Goal: Information Seeking & Learning: Learn about a topic

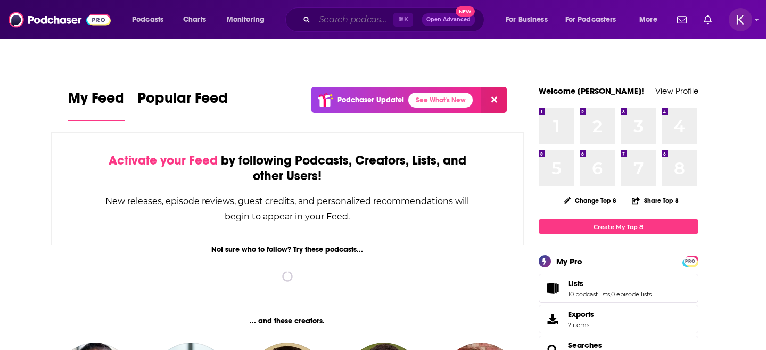
click at [344, 20] on input "Search podcasts, credits, & more..." at bounding box center [354, 19] width 79 height 17
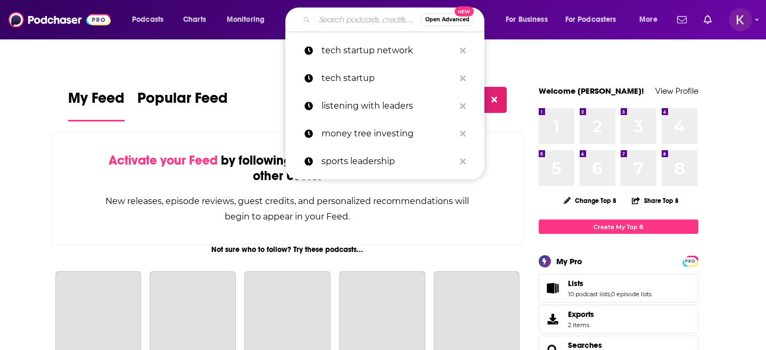
paste input "Life Sciences [DATE]"
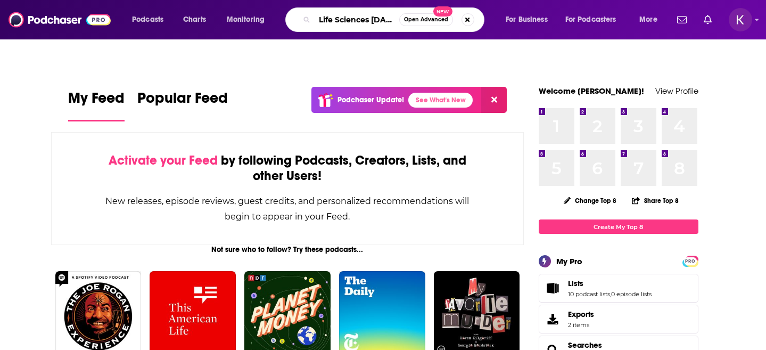
scroll to position [0, 1]
type input "Life Sciences [DATE]"
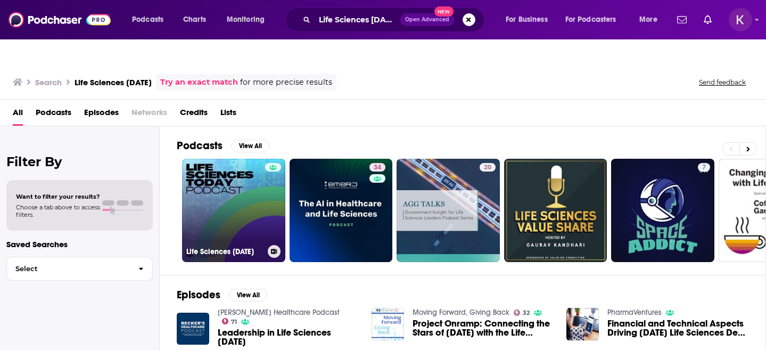
click at [241, 197] on link "Life Sciences [DATE]" at bounding box center [233, 210] width 103 height 103
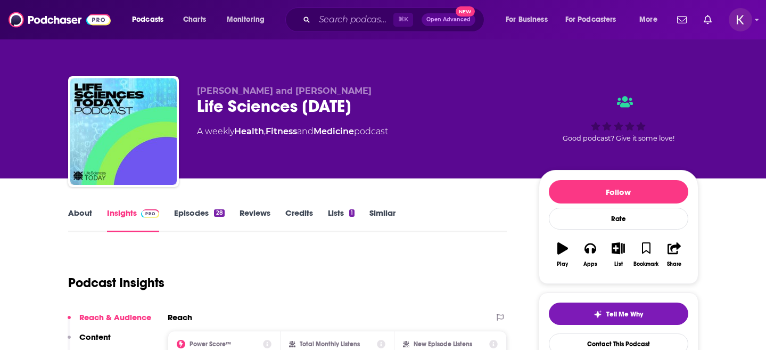
scroll to position [7, 0]
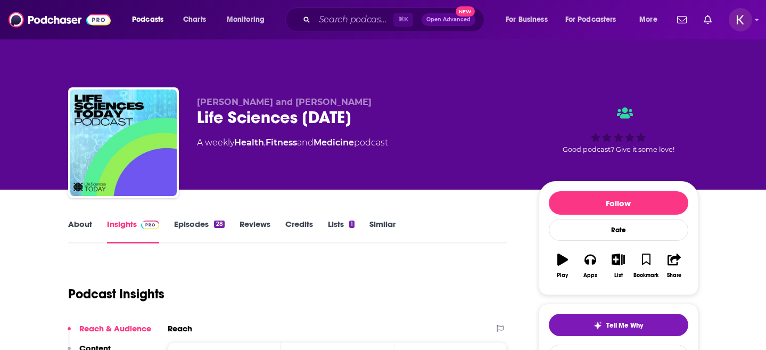
click at [85, 219] on link "About" at bounding box center [80, 231] width 24 height 24
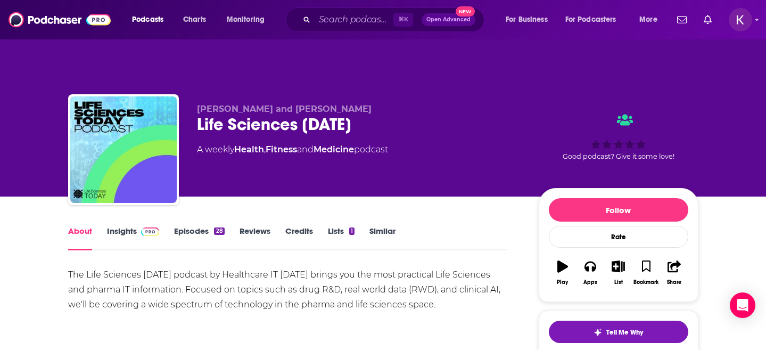
click at [114, 226] on link "Insights" at bounding box center [133, 238] width 53 height 24
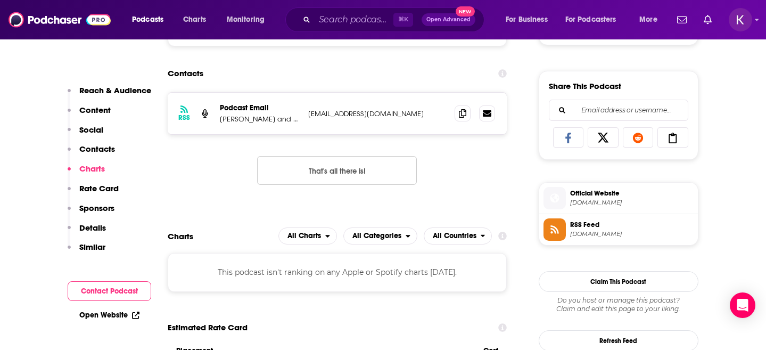
scroll to position [636, 0]
